Goal: Information Seeking & Learning: Learn about a topic

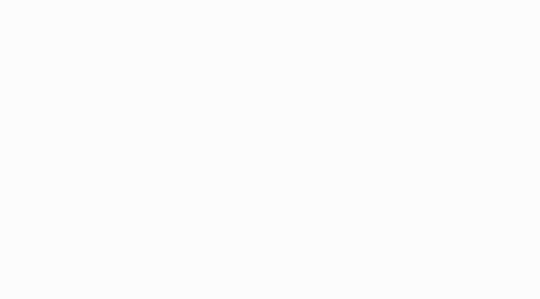
scroll to position [568, 0]
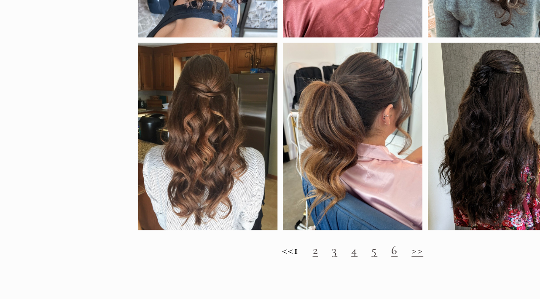
click at [298, 224] on link "2" at bounding box center [300, 221] width 5 height 13
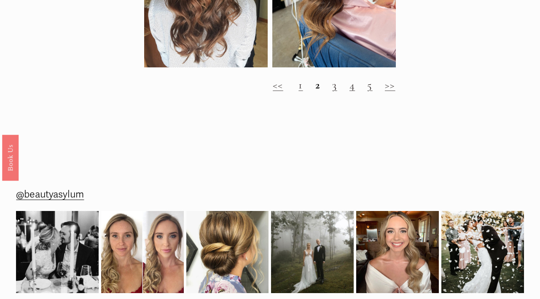
scroll to position [621, 0]
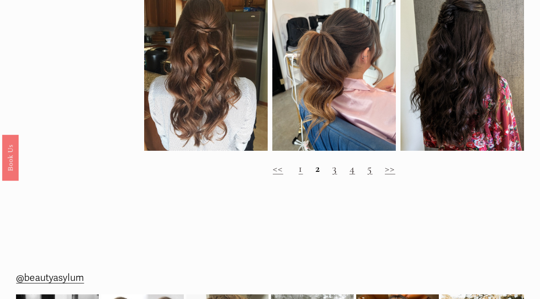
click at [333, 170] on link "3" at bounding box center [334, 168] width 5 height 13
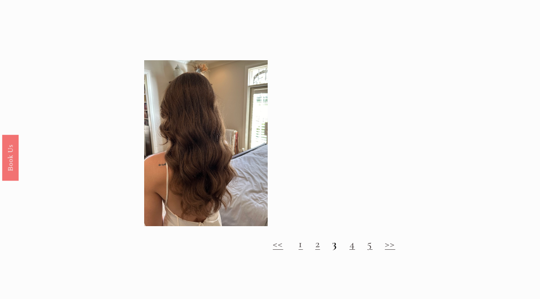
scroll to position [685, 0]
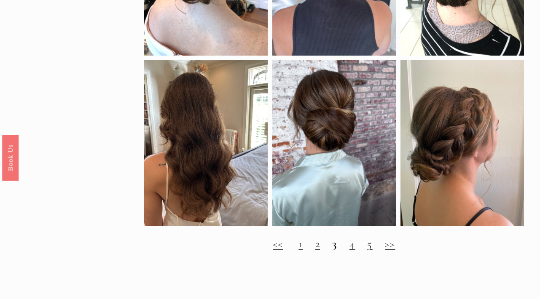
click at [352, 250] on link "4" at bounding box center [351, 243] width 5 height 13
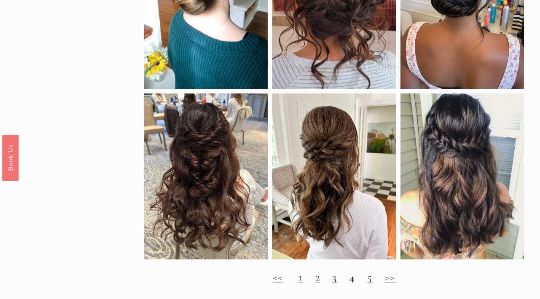
scroll to position [529, 0]
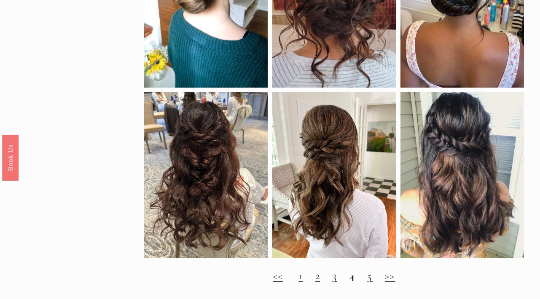
click at [370, 279] on link "5" at bounding box center [369, 275] width 5 height 13
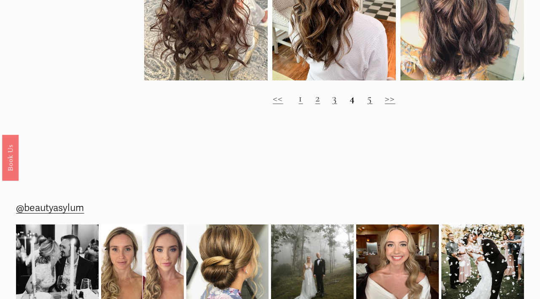
scroll to position [715, 0]
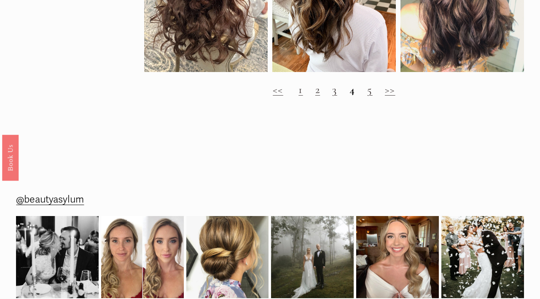
click at [372, 91] on link "5" at bounding box center [369, 89] width 5 height 13
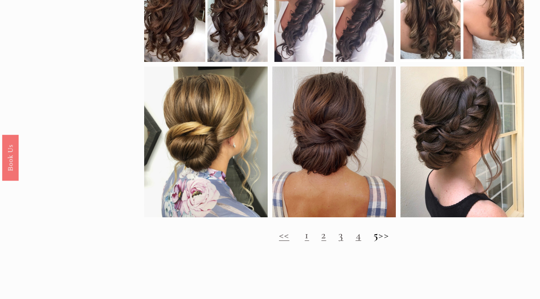
scroll to position [617, 0]
click at [392, 236] on h2 "<< 1 2 3 4 5 >>" at bounding box center [333, 234] width 379 height 13
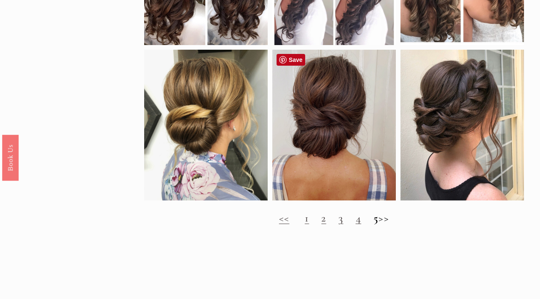
scroll to position [633, 0]
click at [296, 225] on h2 "<< 1 2 3 4 5 >>" at bounding box center [333, 218] width 379 height 13
click at [305, 222] on link "1" at bounding box center [307, 218] width 4 height 13
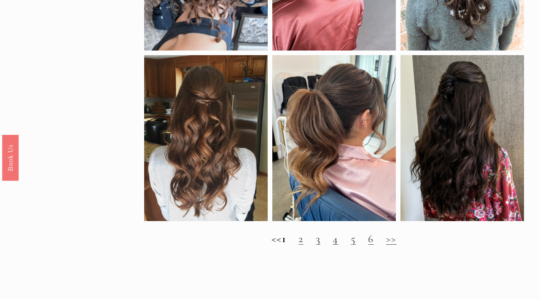
scroll to position [566, 0]
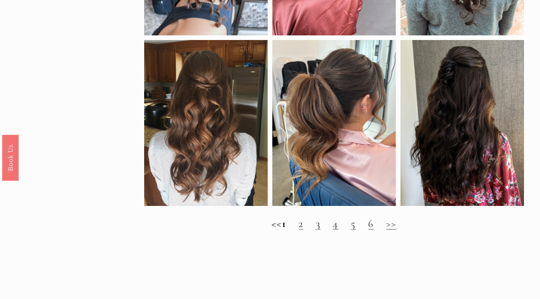
click at [303, 224] on link "2" at bounding box center [300, 223] width 5 height 13
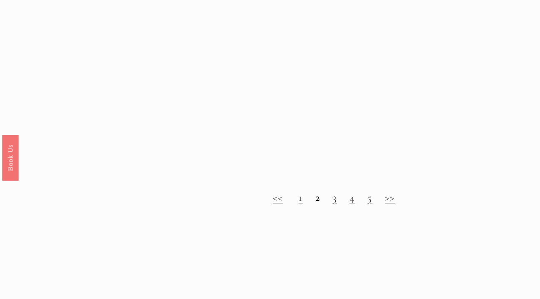
scroll to position [588, 0]
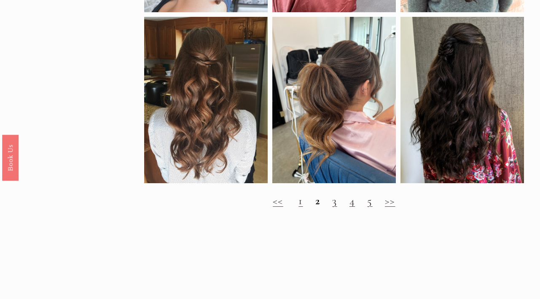
click at [332, 203] on link "3" at bounding box center [334, 200] width 5 height 13
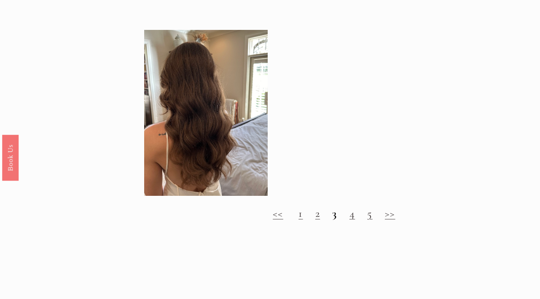
scroll to position [716, 0]
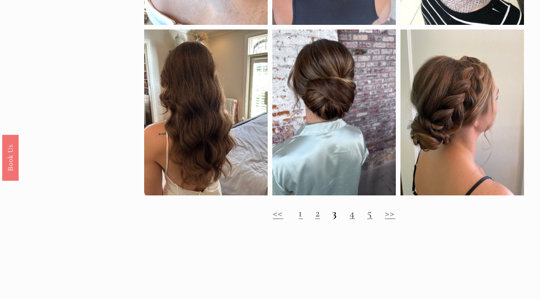
click at [350, 214] on link "4" at bounding box center [351, 213] width 5 height 13
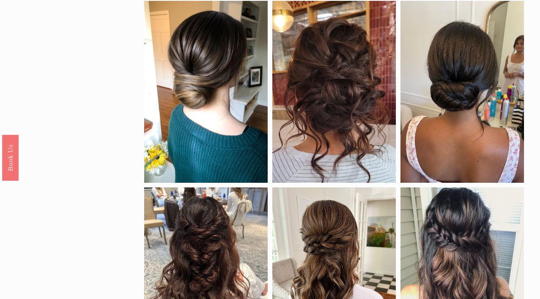
scroll to position [532, 0]
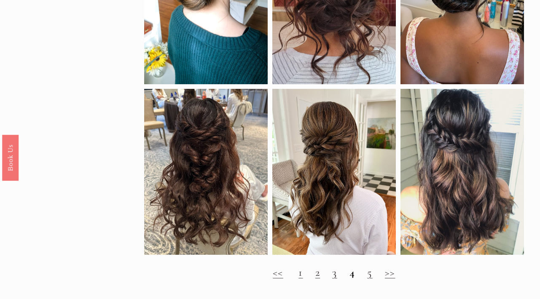
click at [367, 277] on h2 "<< 1 2 3 4 5 >>" at bounding box center [333, 272] width 379 height 13
click at [370, 273] on link "5" at bounding box center [369, 272] width 5 height 13
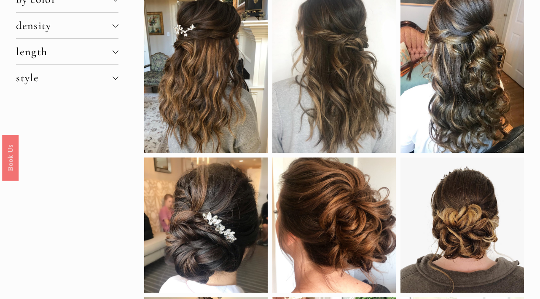
scroll to position [91, 0]
